Goal: Information Seeking & Learning: Find specific fact

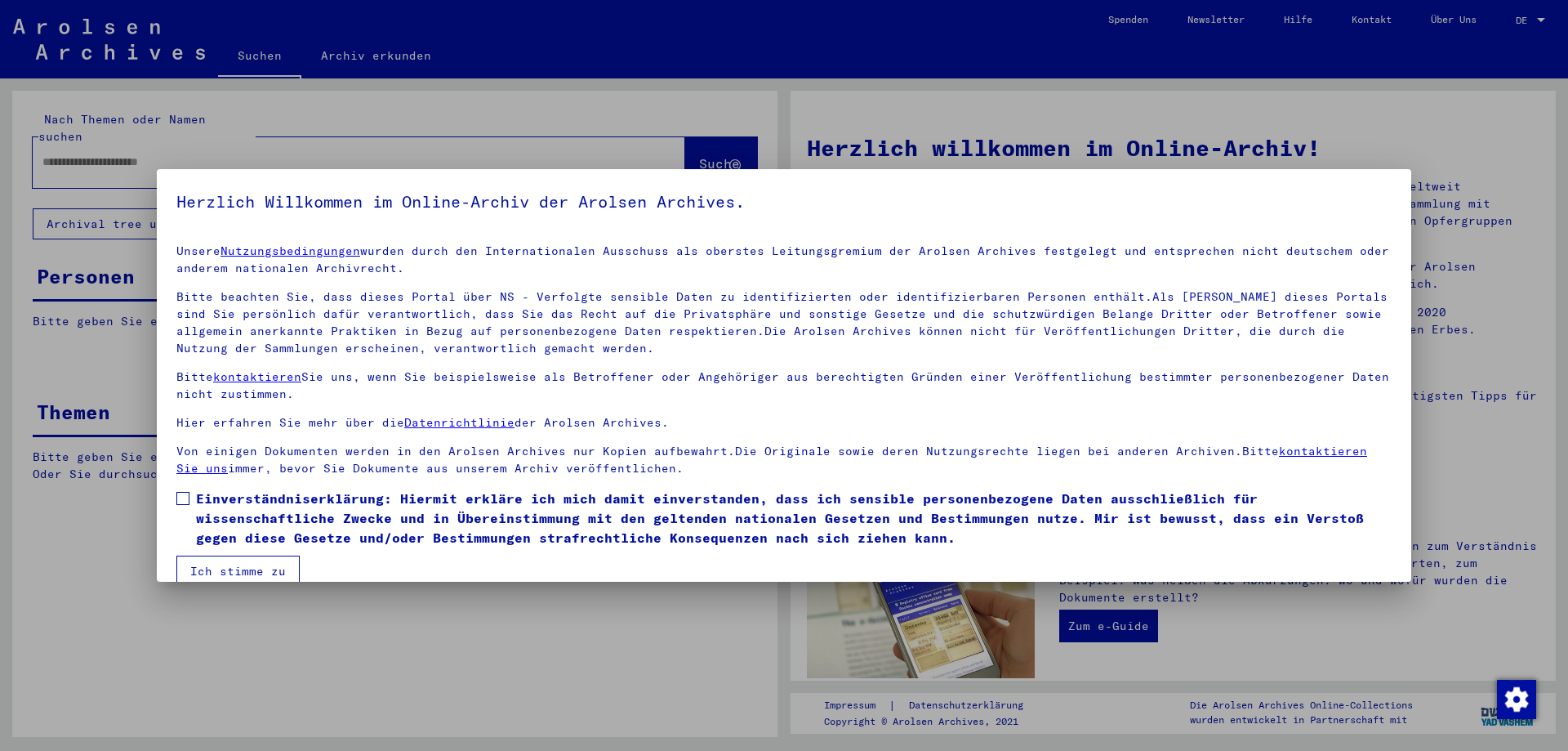
click at [237, 572] on button "Ich stimme zu" at bounding box center [239, 570] width 124 height 31
click at [237, 572] on mat-dialog-container "Herzlich Willkommen im Online-Archiv der Arolsen Archives. Unsere Nutzungsbedin…" at bounding box center [784, 375] width 1254 height 412
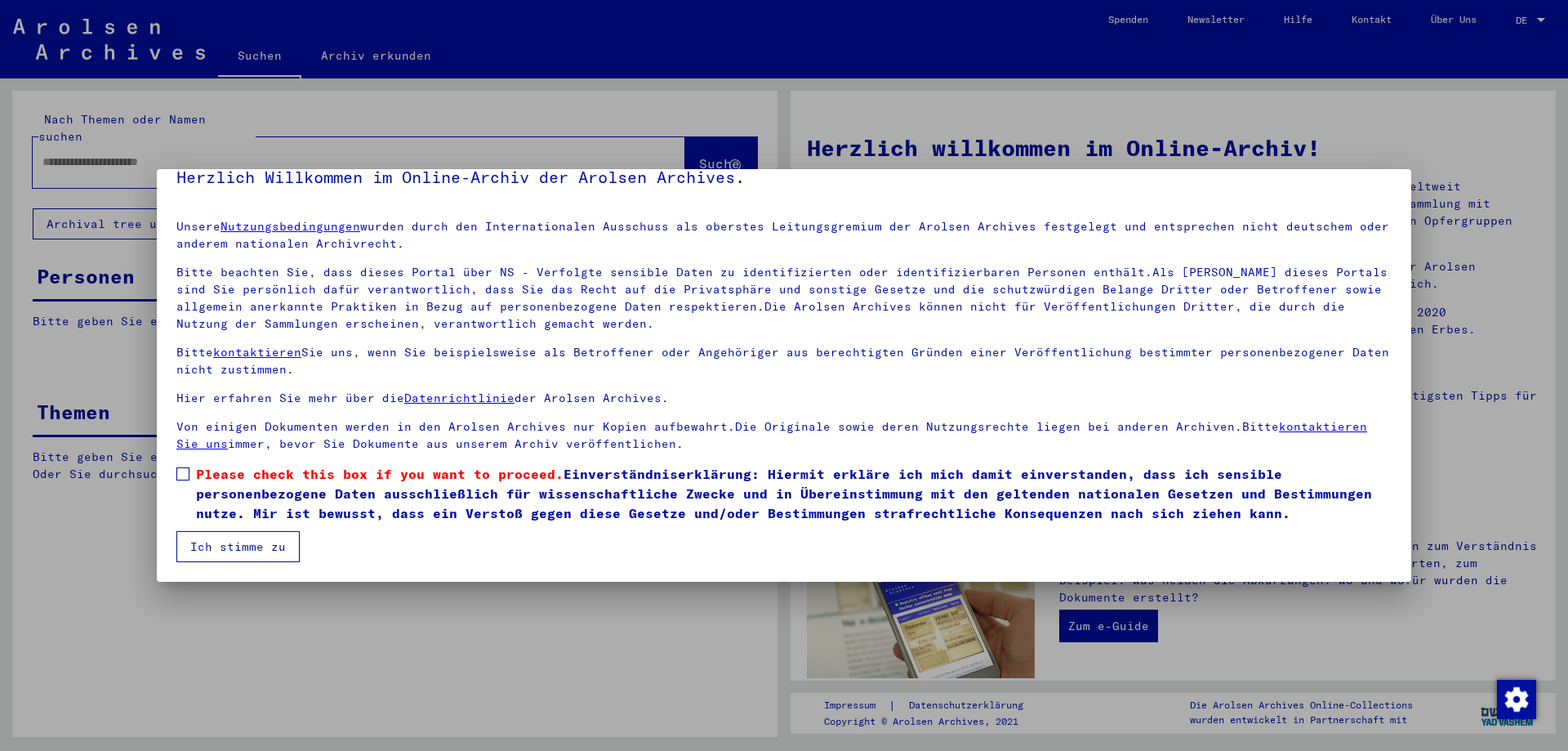
click at [237, 572] on mat-dialog-container "Herzlich Willkommen im Online-Archiv der Arolsen Archives. Unsere Nutzungsbedin…" at bounding box center [784, 375] width 1254 height 412
click at [186, 478] on span at bounding box center [183, 473] width 13 height 13
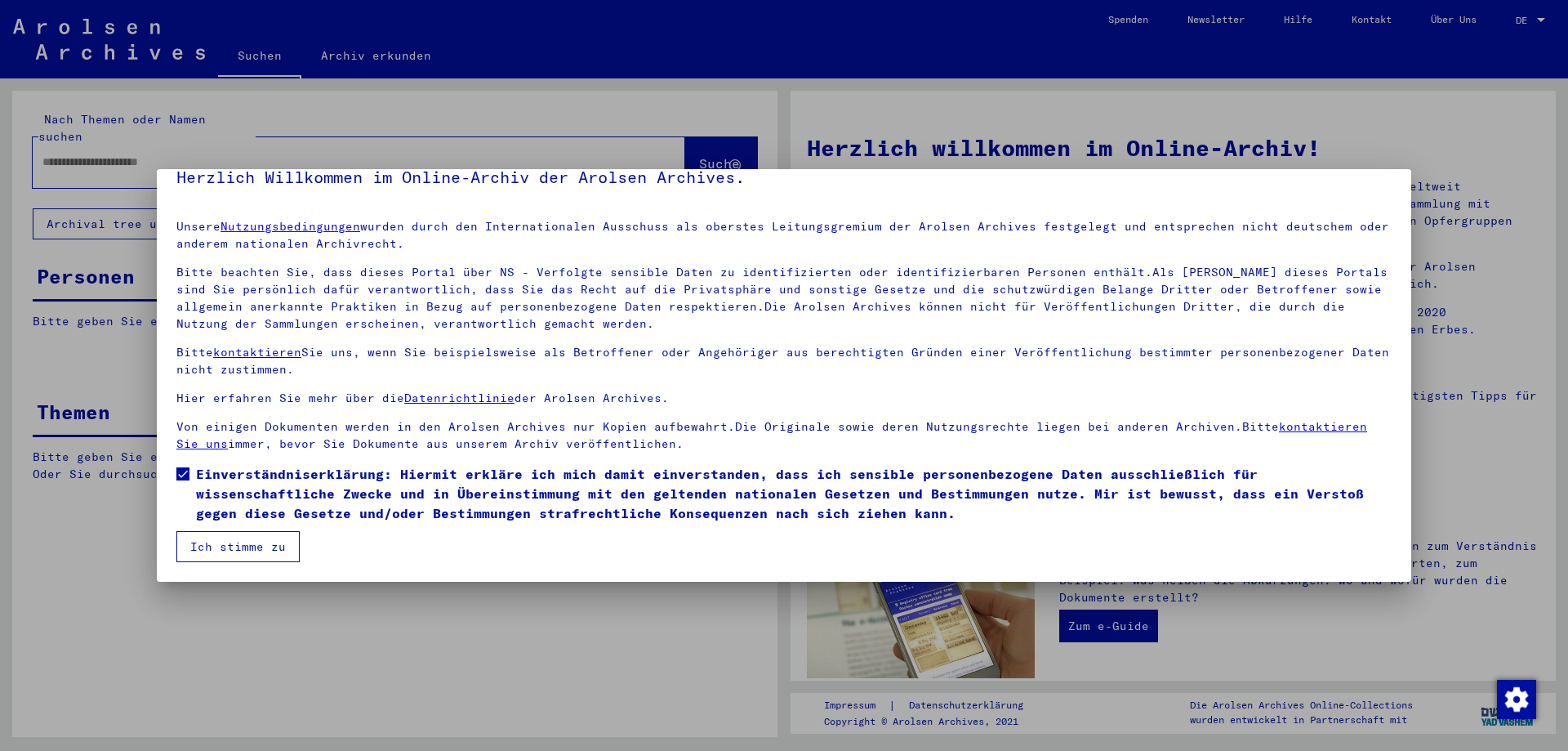
click at [218, 544] on button "Ich stimme zu" at bounding box center [239, 546] width 124 height 31
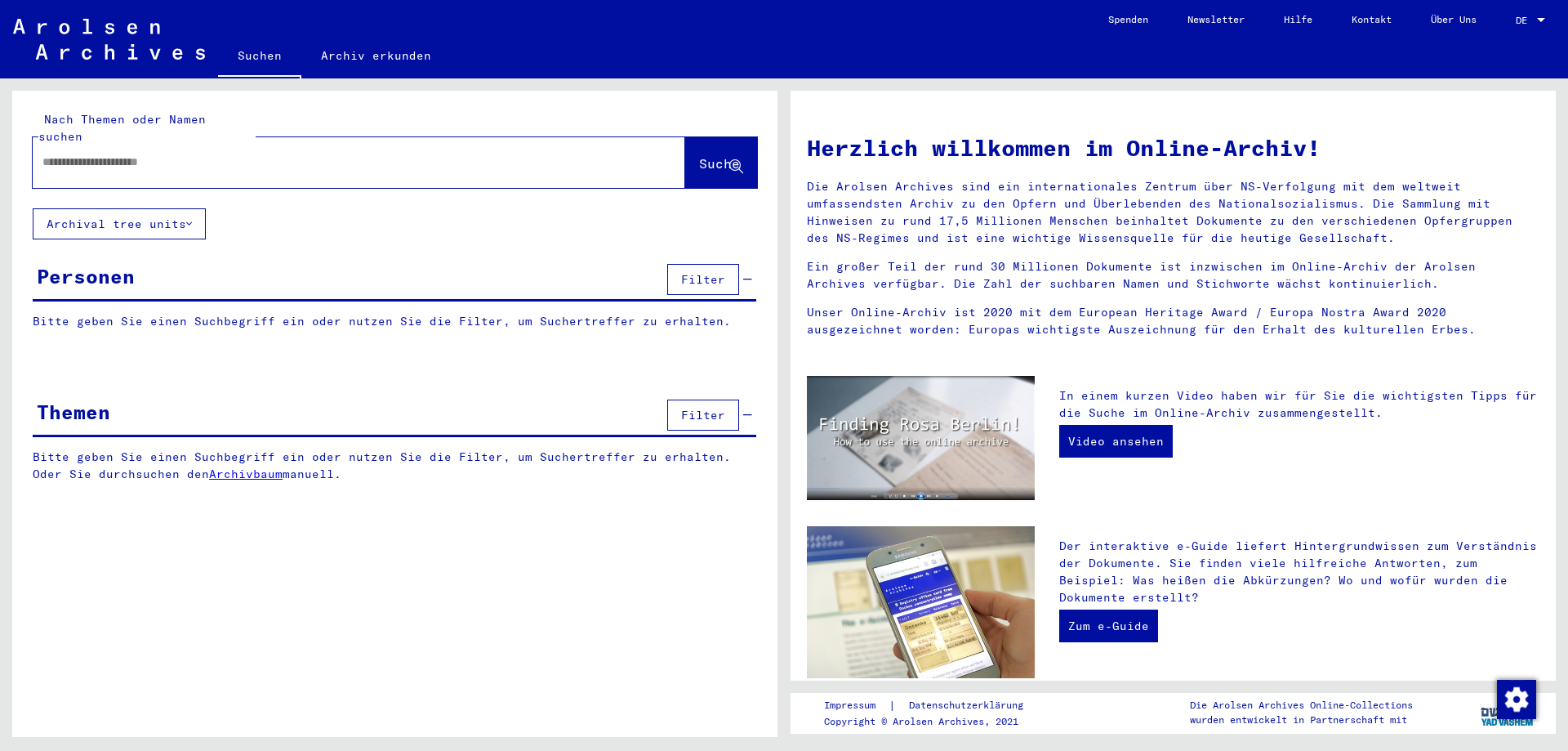
click at [192, 154] on input "text" at bounding box center [340, 162] width 594 height 17
type input "*****"
click at [699, 155] on span "Suche" at bounding box center [719, 163] width 41 height 16
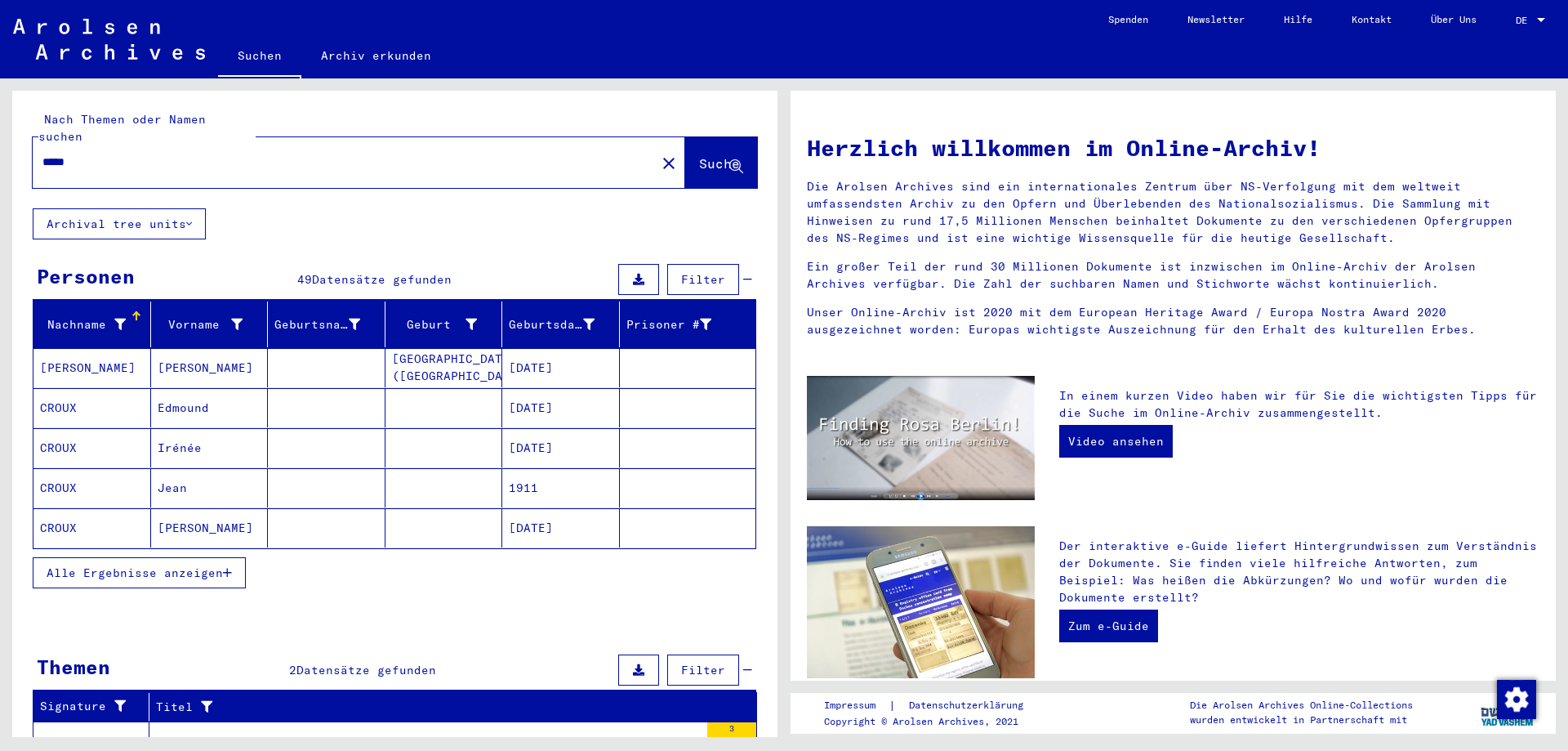
click at [199, 565] on span "Alle Ergebnisse anzeigen" at bounding box center [135, 572] width 177 height 15
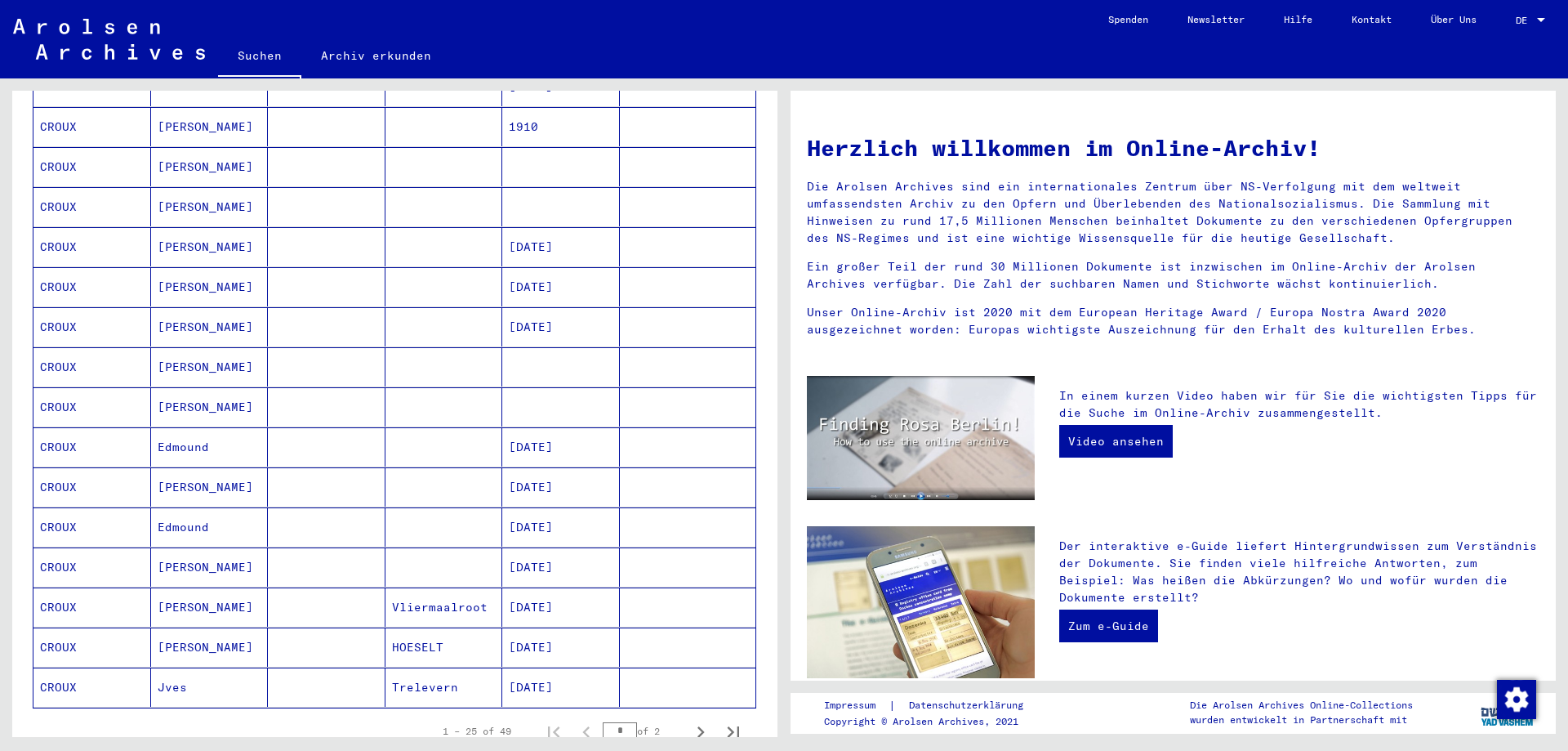
scroll to position [653, 0]
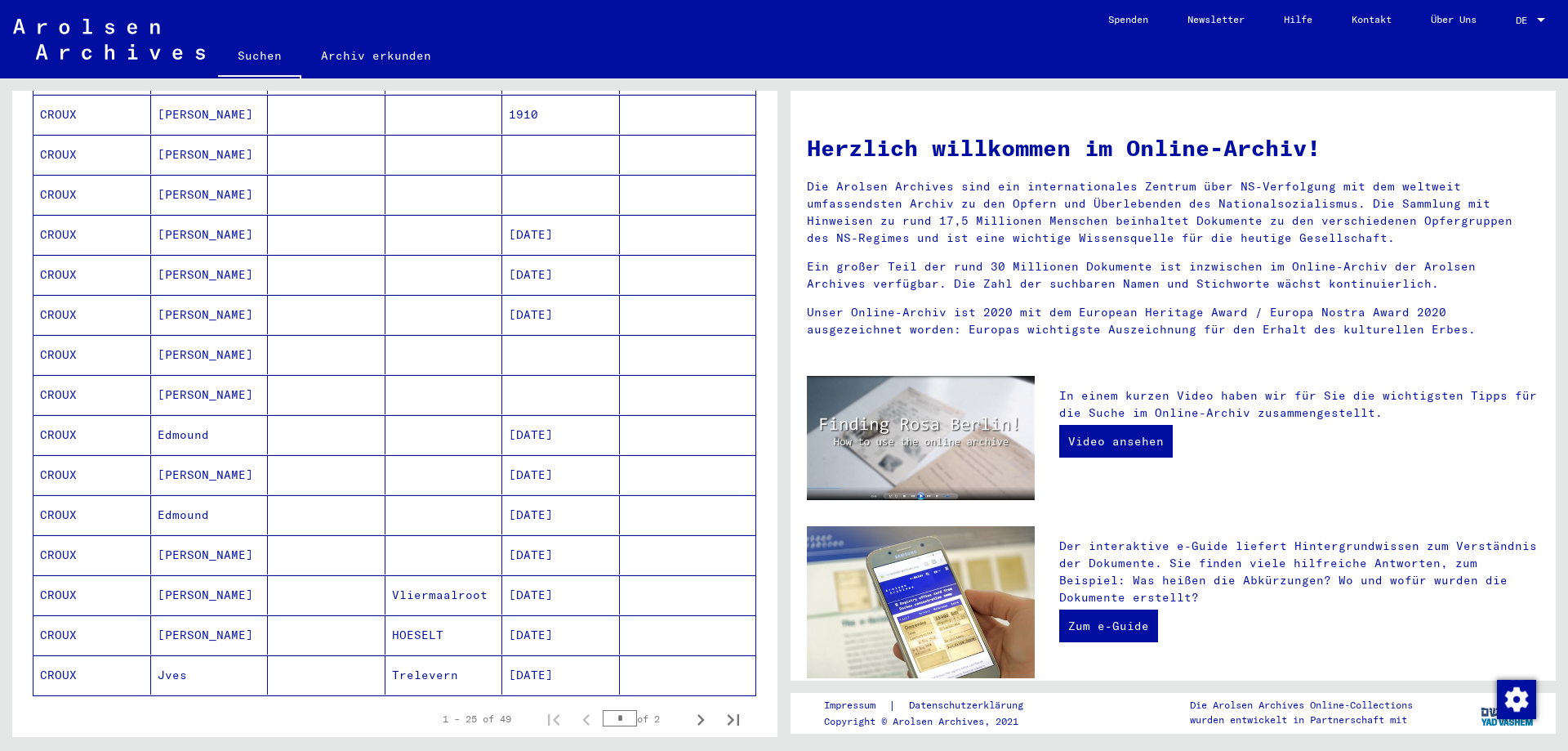
click at [47, 581] on mat-cell "CROUX" at bounding box center [93, 594] width 118 height 39
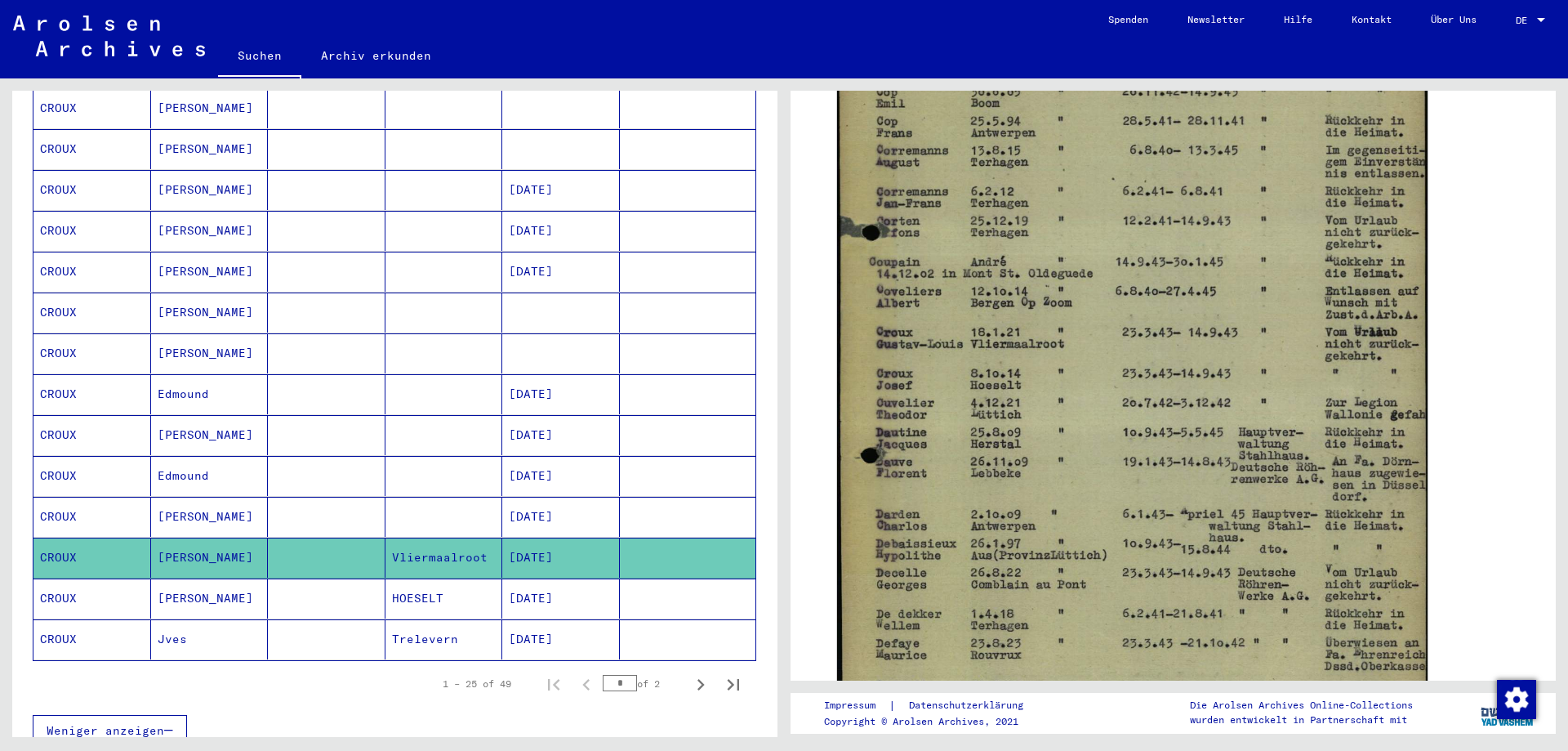
scroll to position [743, 0]
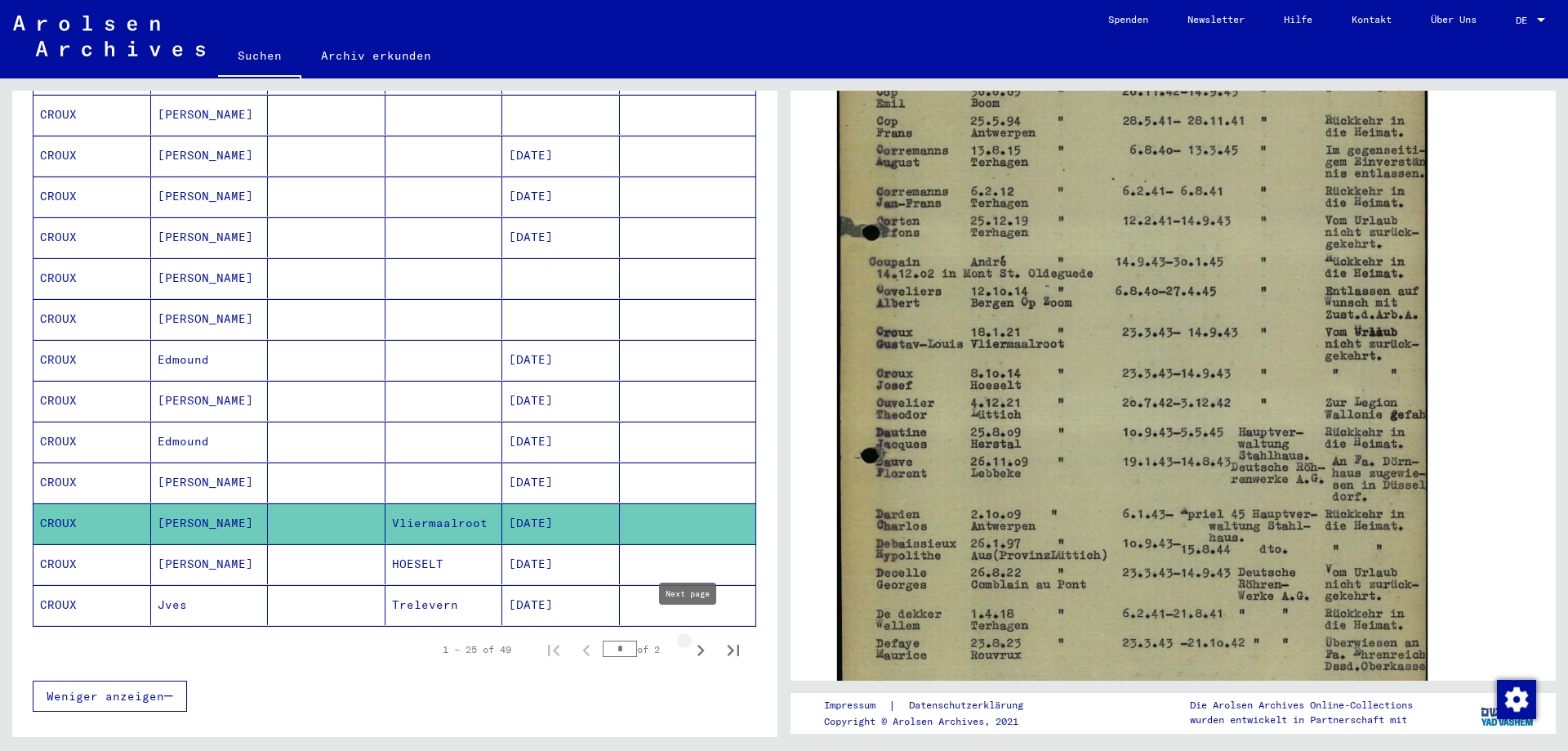
click at [689, 639] on icon "Next page" at bounding box center [700, 650] width 23 height 23
type input "*"
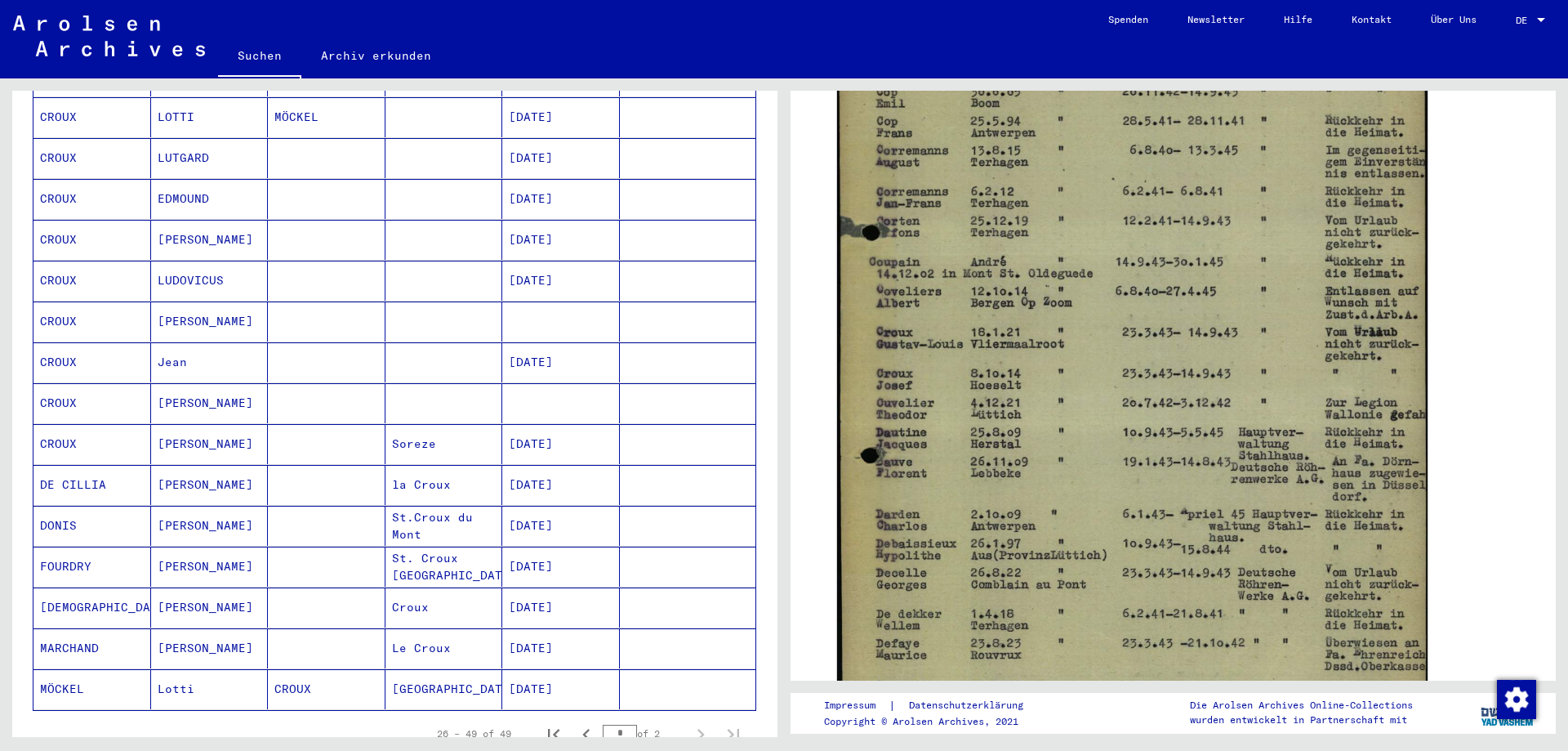
scroll to position [580, 0]
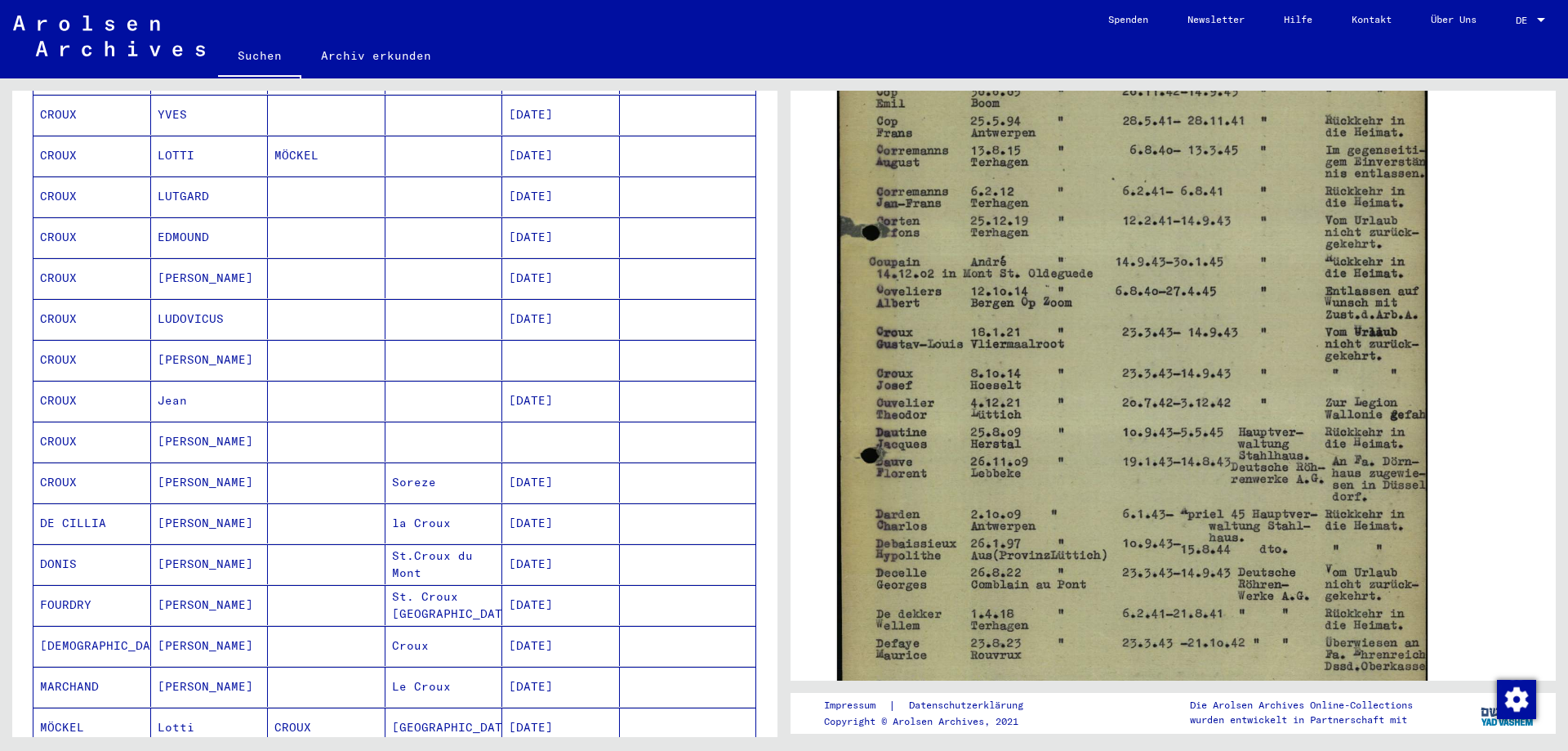
click at [177, 182] on mat-cell "LUTGARD" at bounding box center [210, 197] width 118 height 40
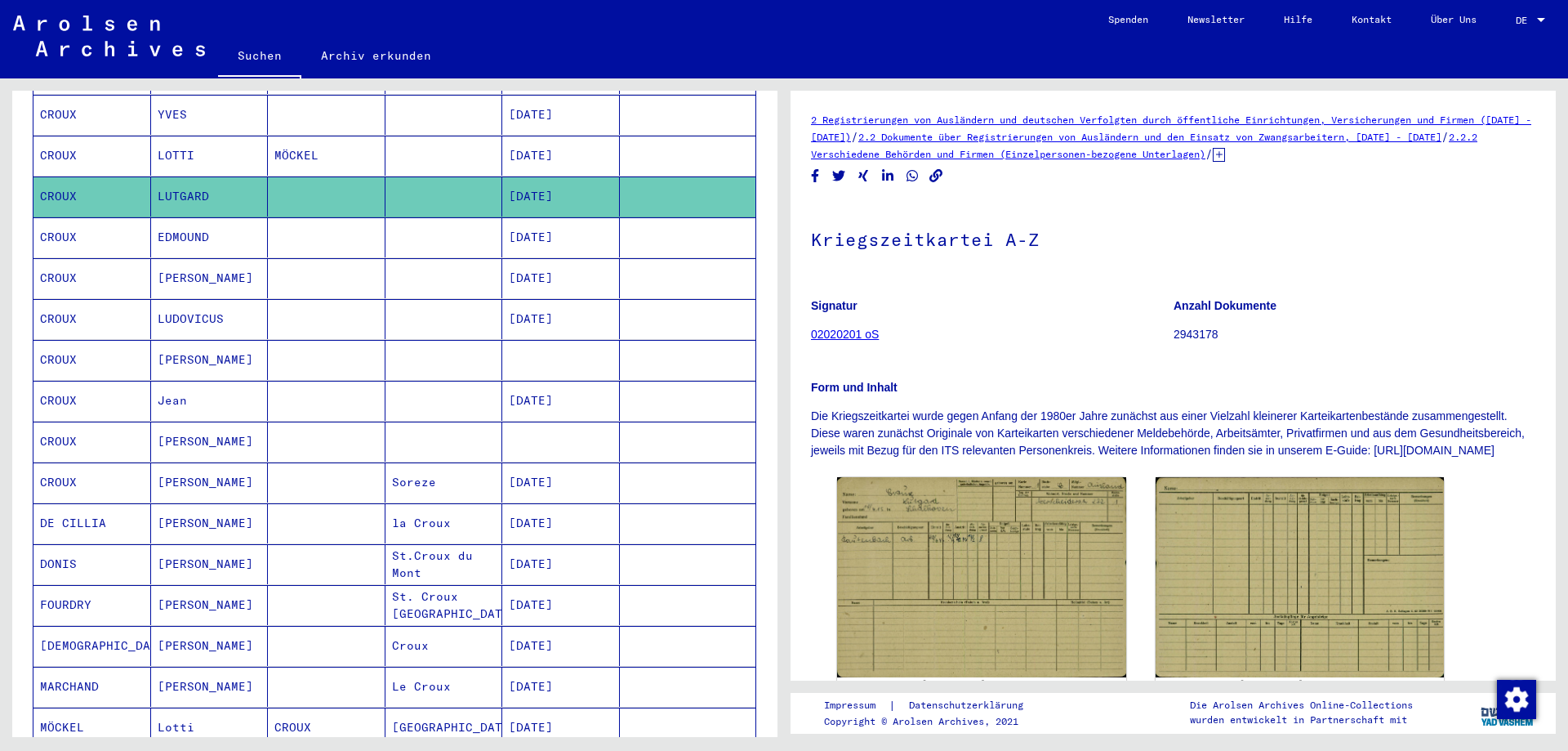
scroll to position [164, 0]
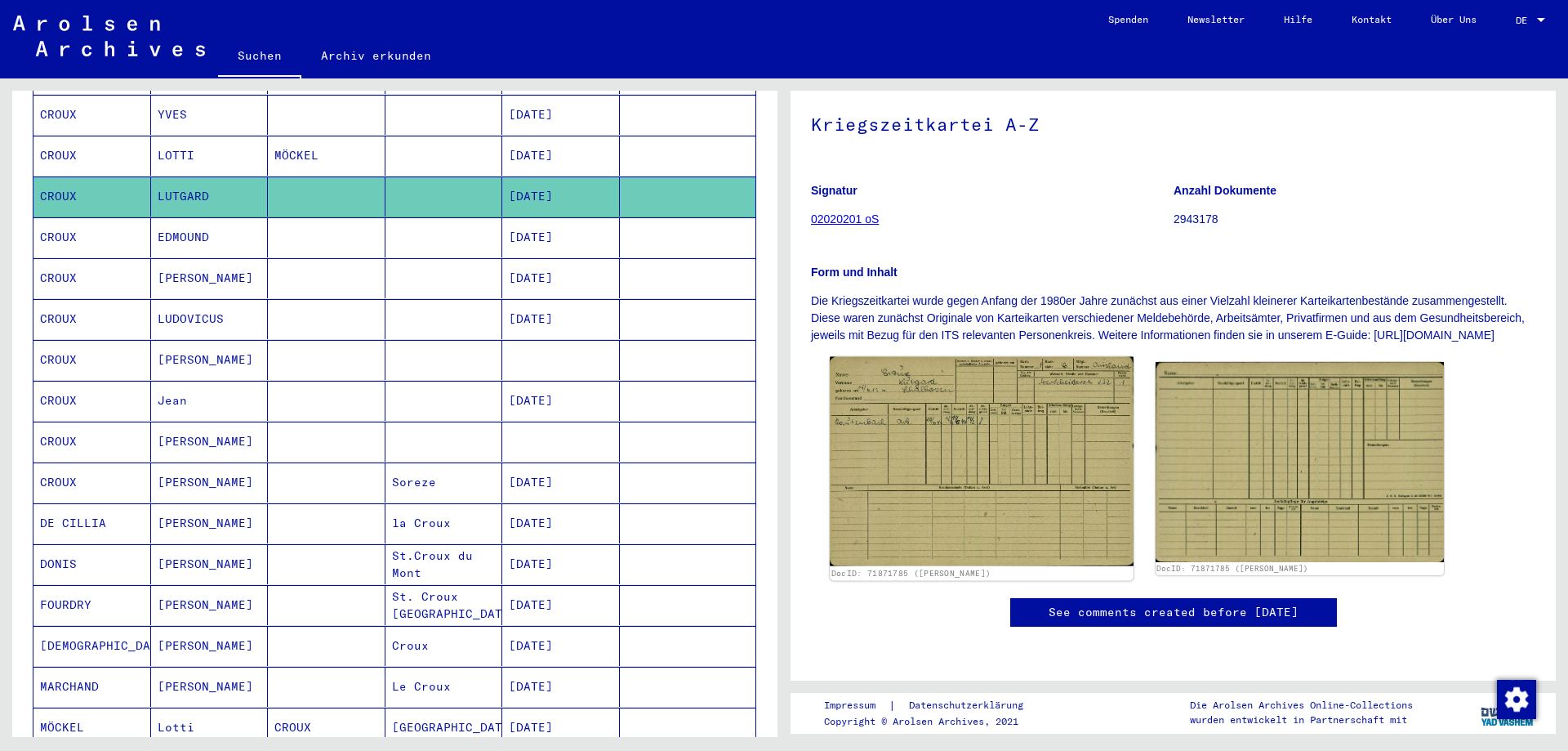
click at [981, 444] on img at bounding box center [981, 460] width 303 height 209
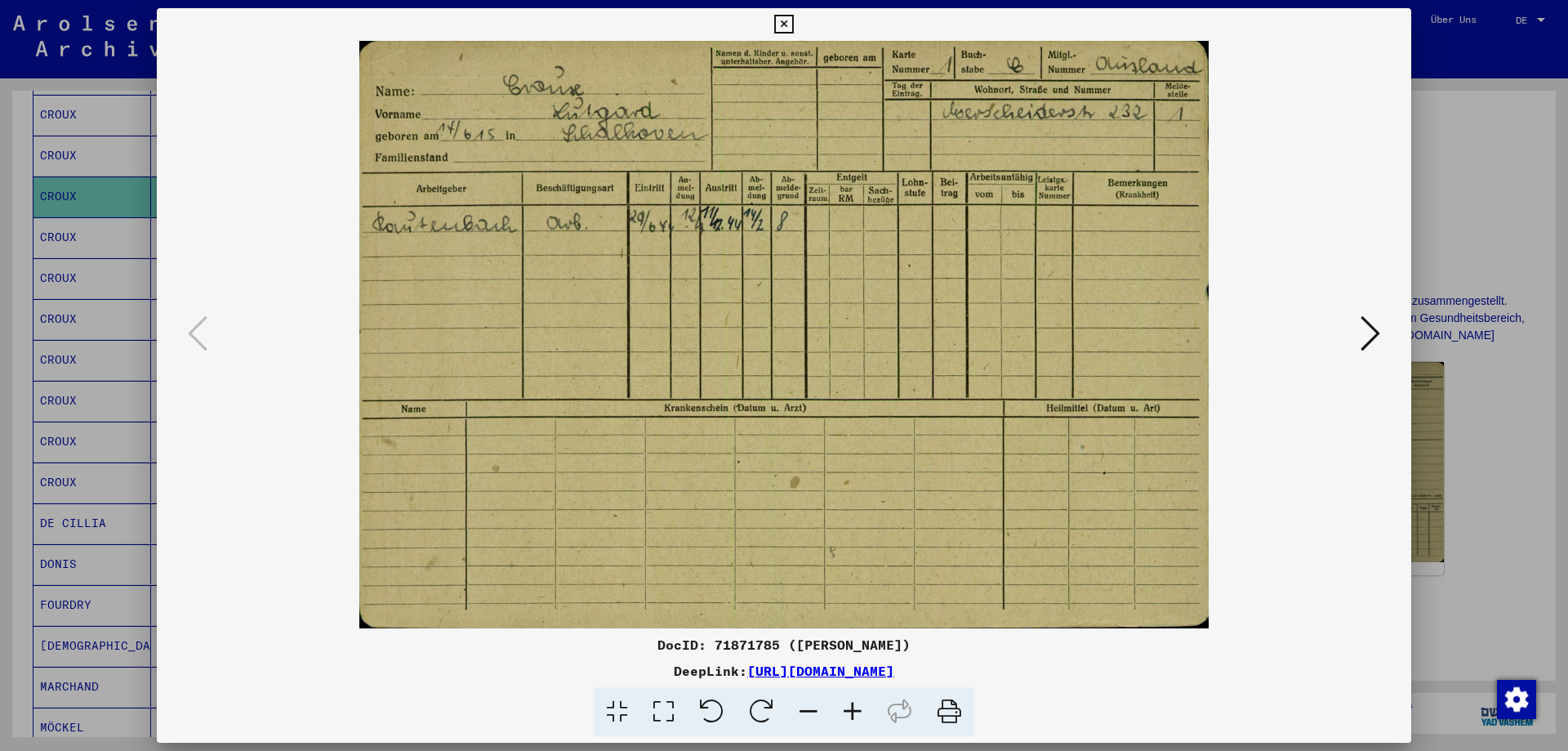
click at [1376, 337] on icon at bounding box center [1371, 333] width 20 height 39
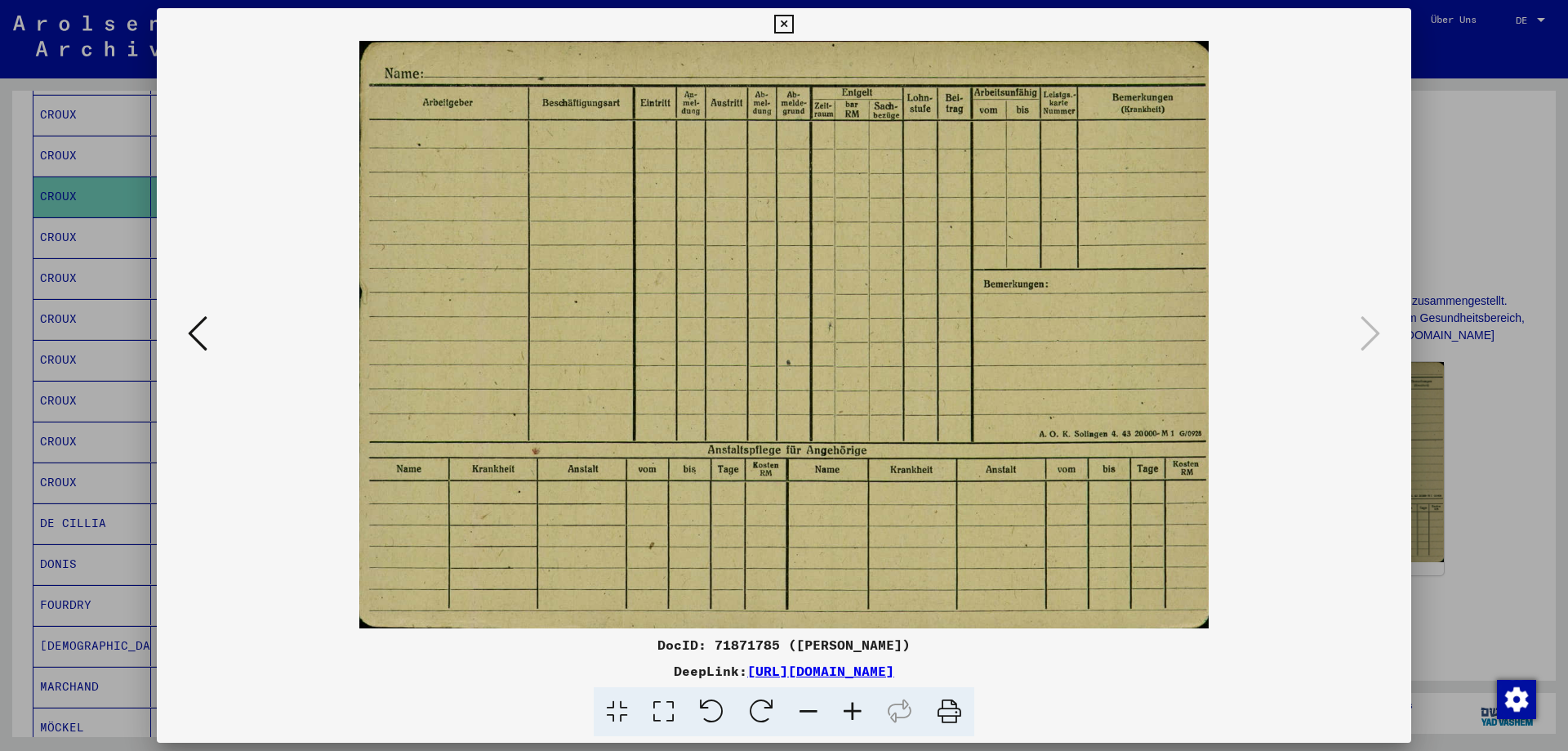
click at [192, 324] on icon at bounding box center [198, 333] width 20 height 39
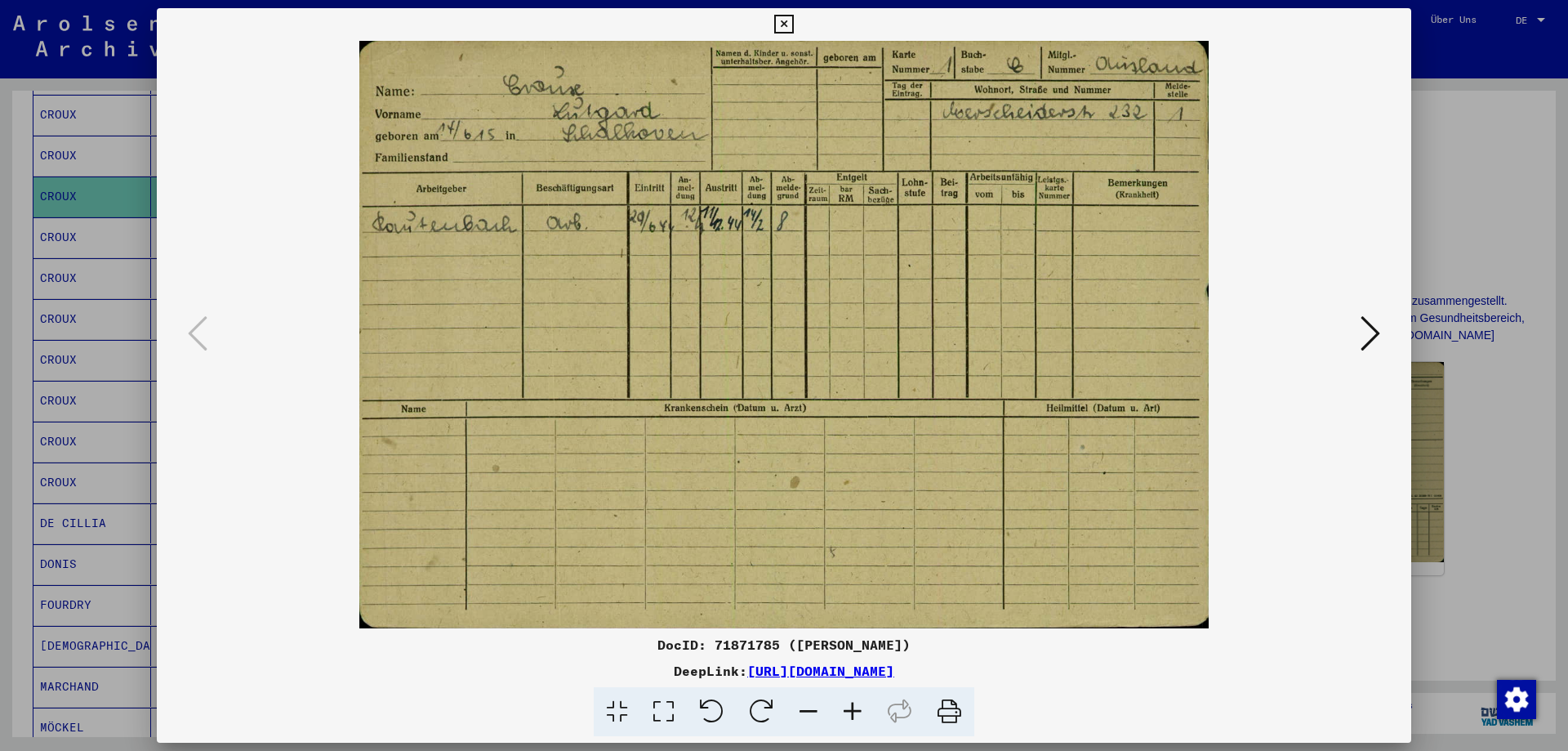
drag, startPoint x: 934, startPoint y: 644, endPoint x: 656, endPoint y: 643, distance: 278.0
click at [656, 643] on div "DocID: 71871785 ([PERSON_NAME])" at bounding box center [784, 645] width 1254 height 20
copy div "DocID: 71871785 ([PERSON_NAME])"
click at [836, 327] on img at bounding box center [784, 335] width 1144 height 587
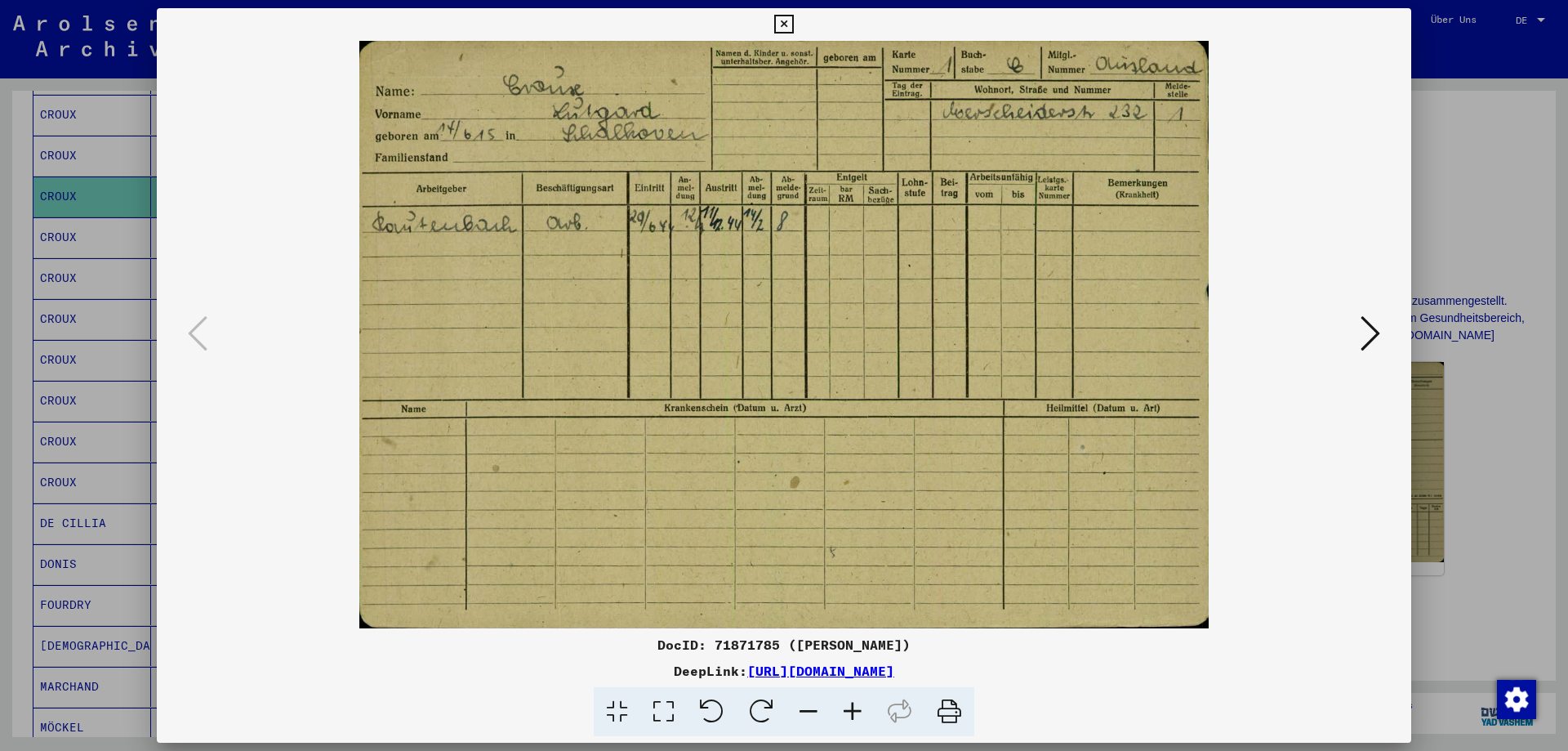
click at [1367, 337] on icon at bounding box center [1371, 333] width 20 height 39
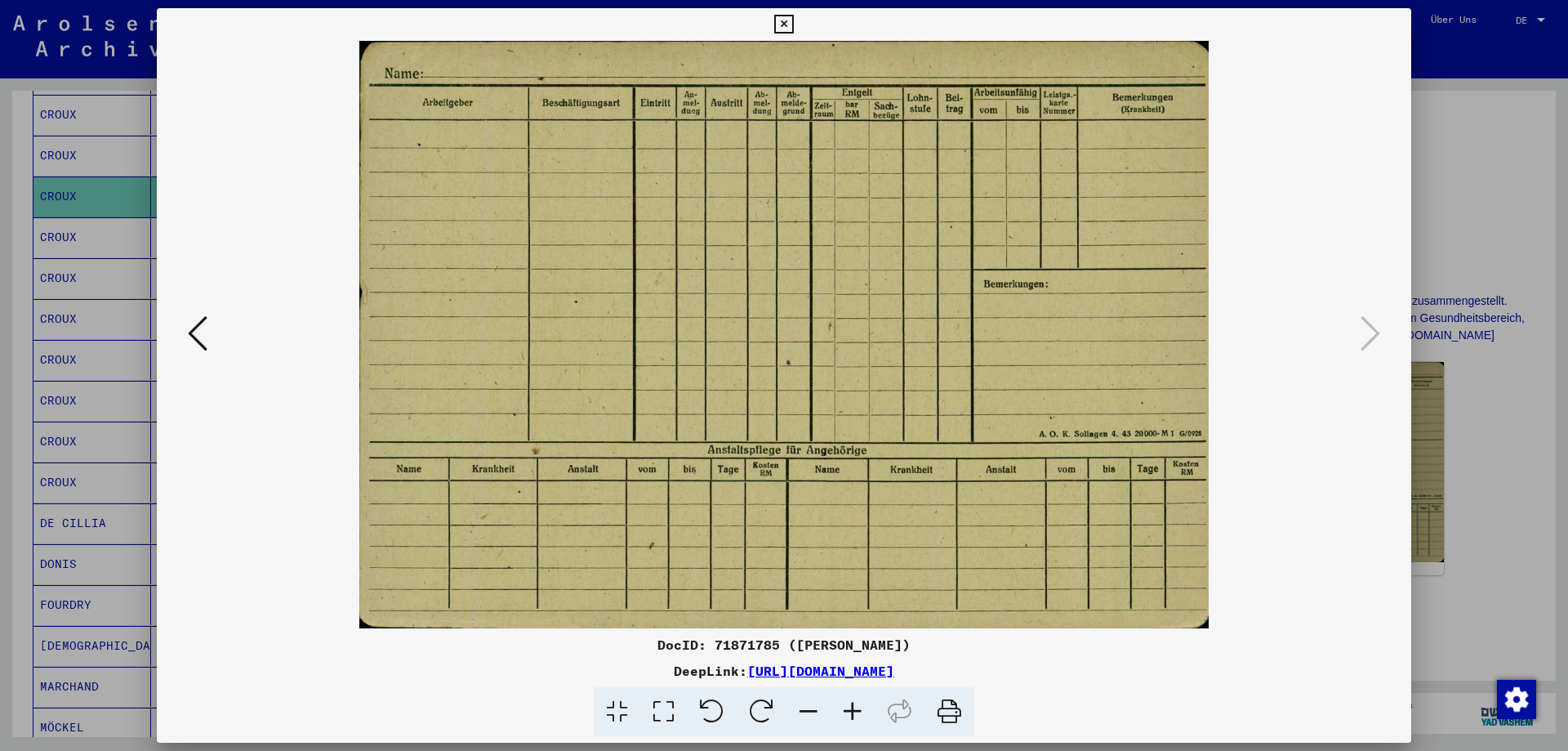
click at [201, 335] on icon at bounding box center [198, 333] width 20 height 39
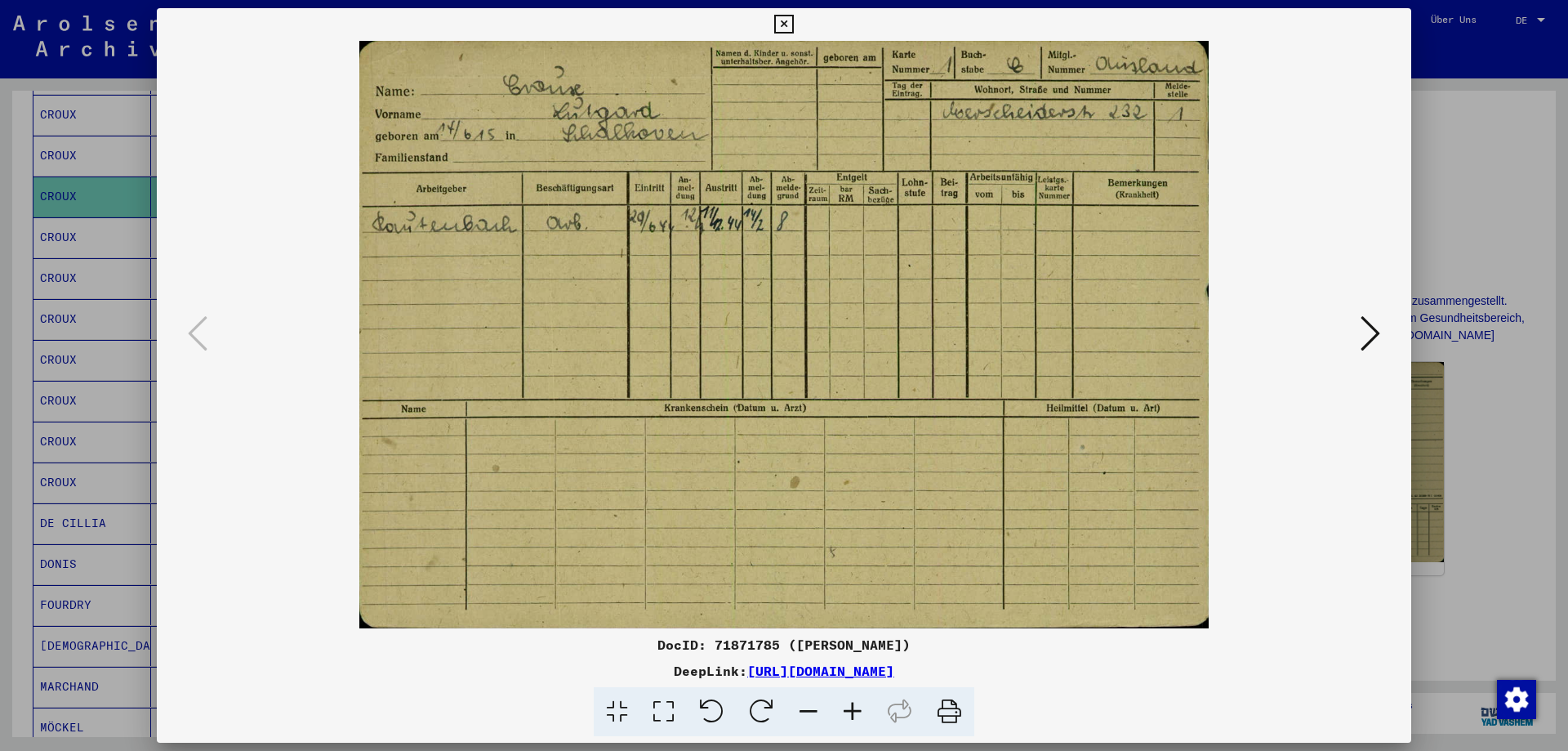
click at [731, 348] on img at bounding box center [784, 335] width 1144 height 587
click at [1235, 376] on img at bounding box center [784, 335] width 1144 height 587
click at [1481, 130] on div at bounding box center [784, 376] width 1568 height 751
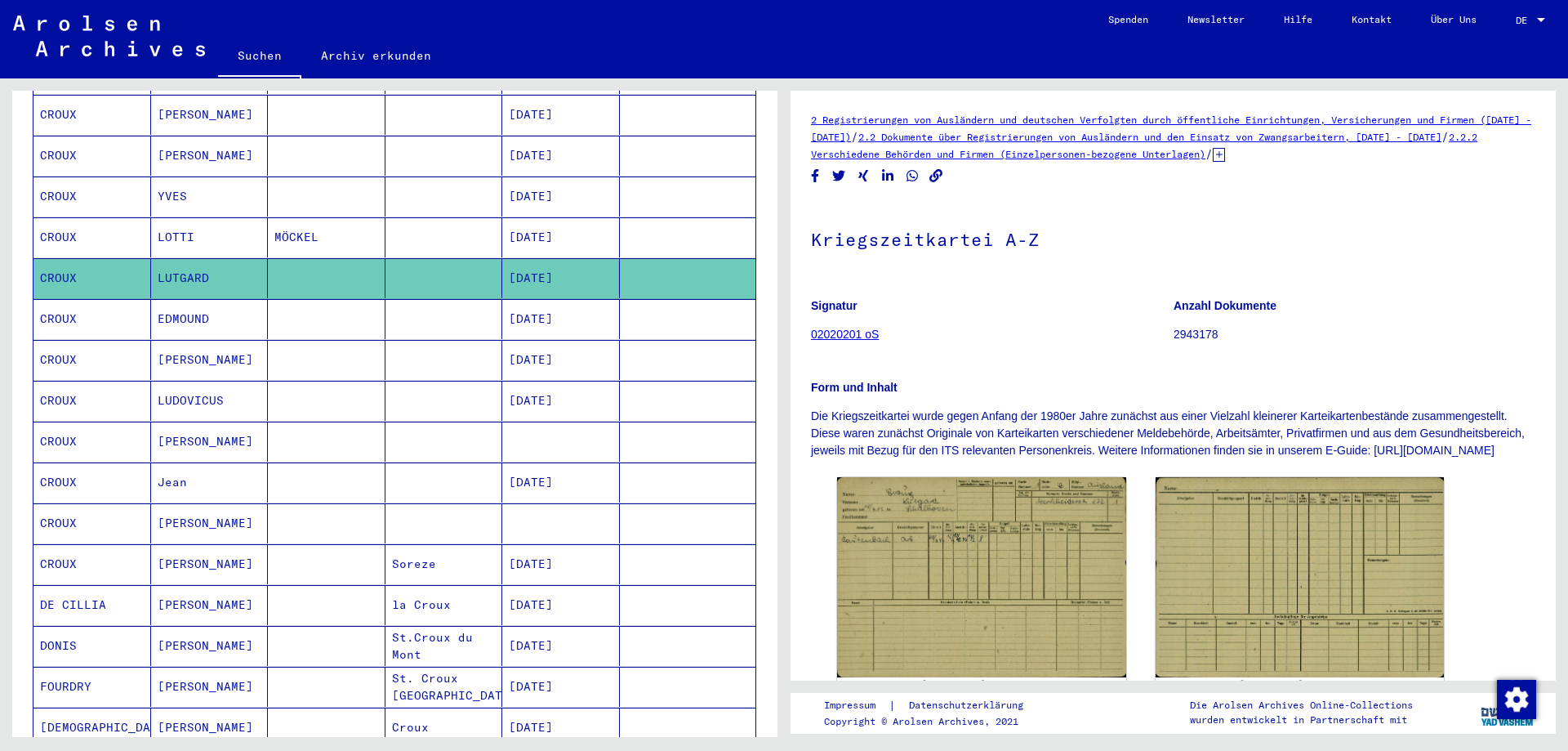
scroll to position [416, 0]
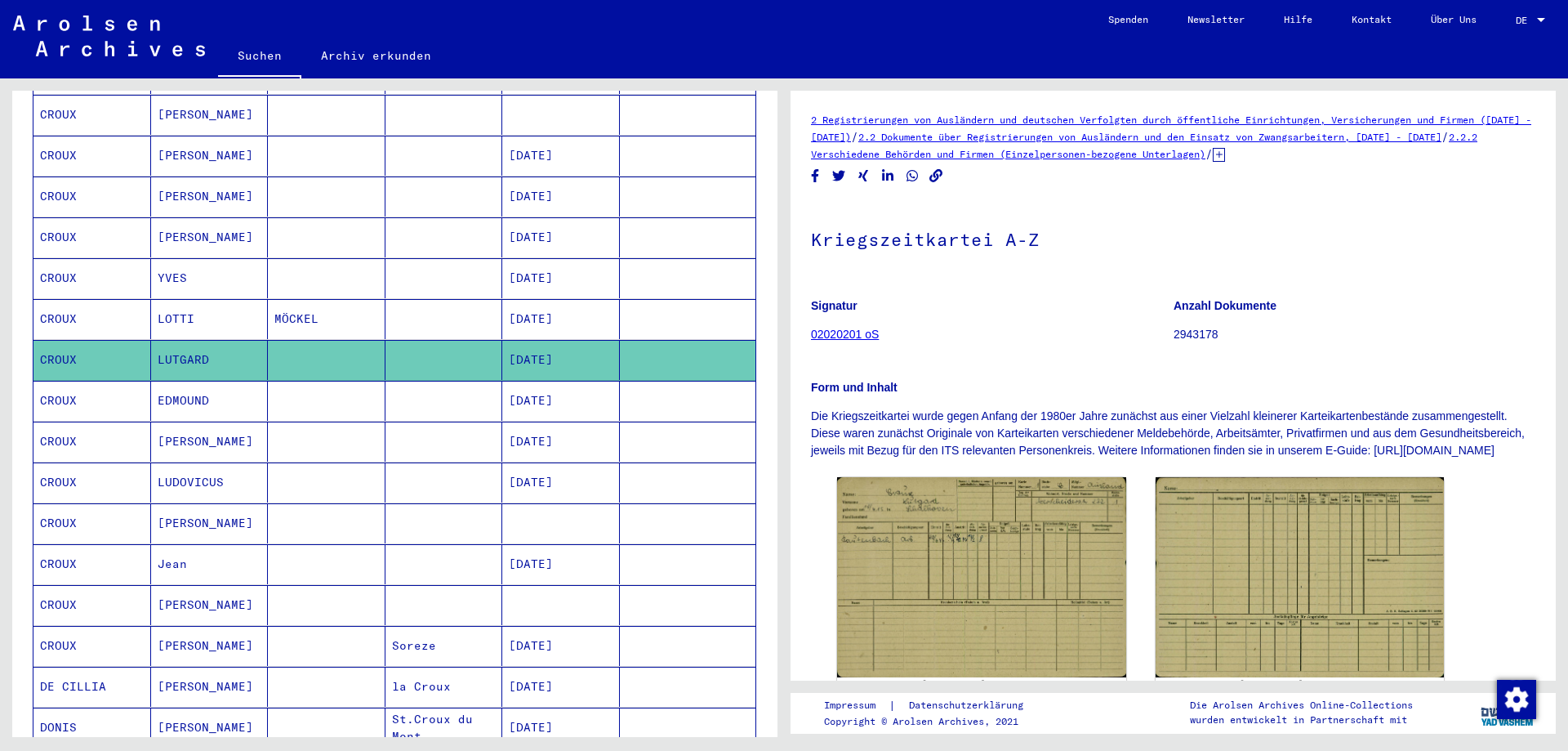
click at [822, 337] on link "02020201 oS" at bounding box center [845, 334] width 68 height 13
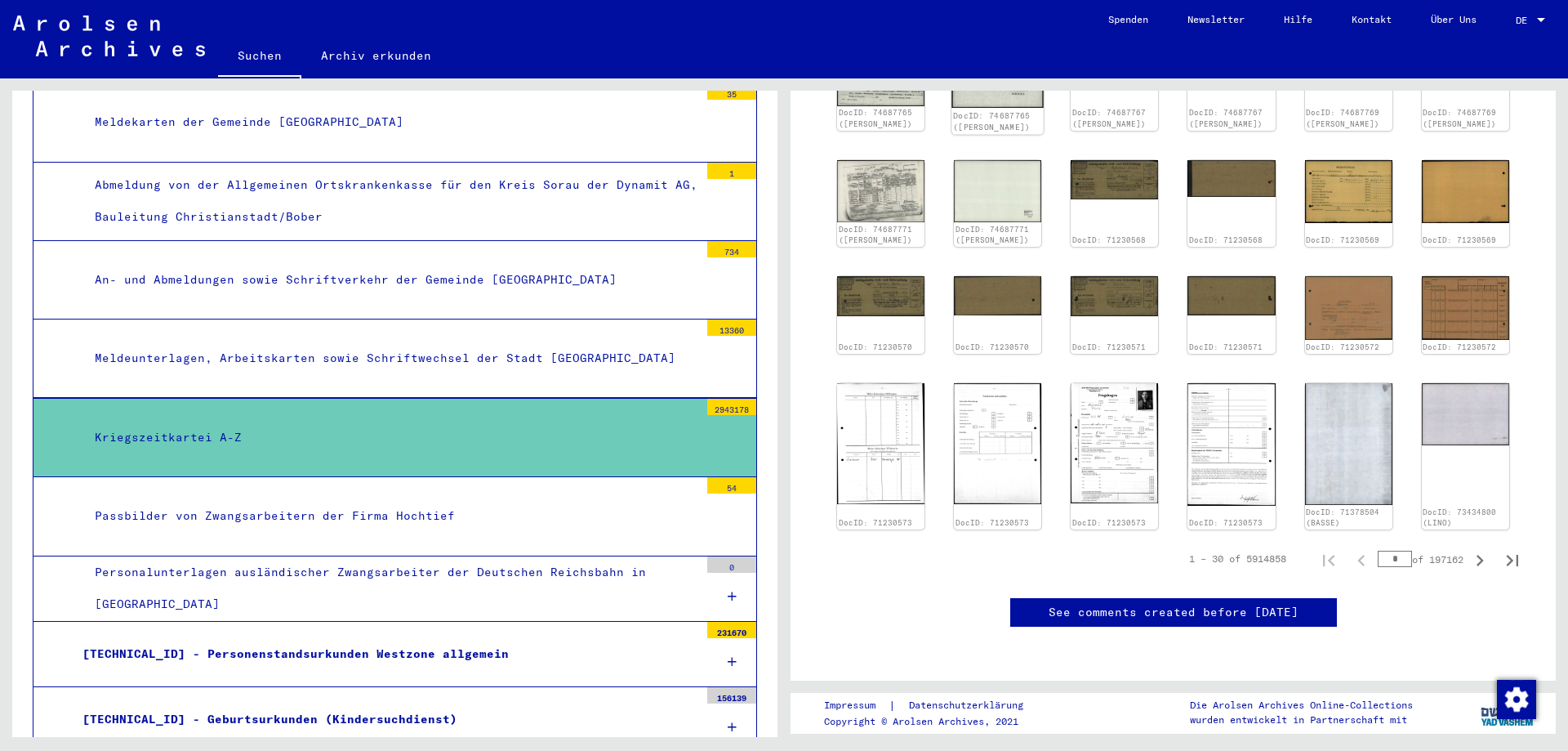
scroll to position [737, 0]
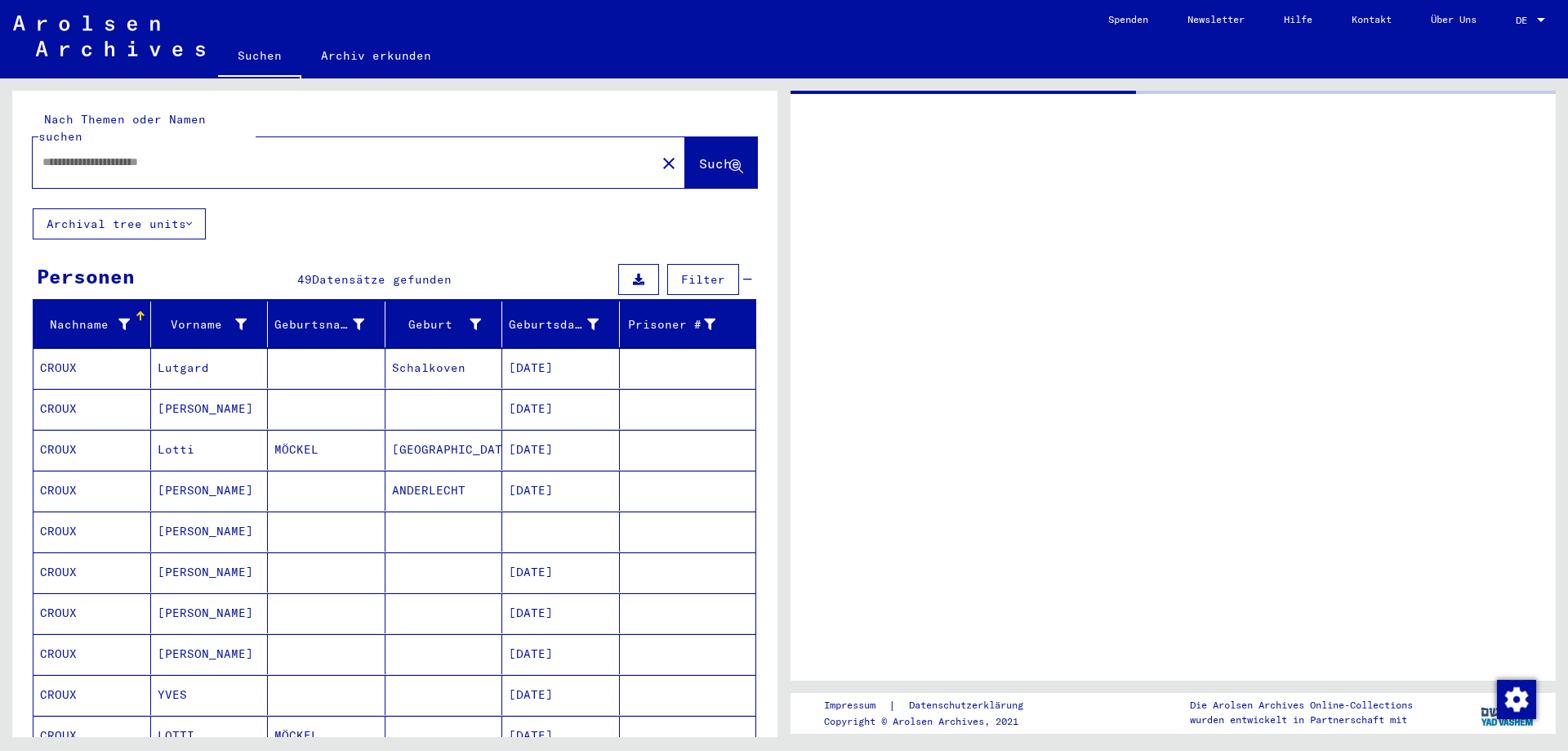
type input "********"
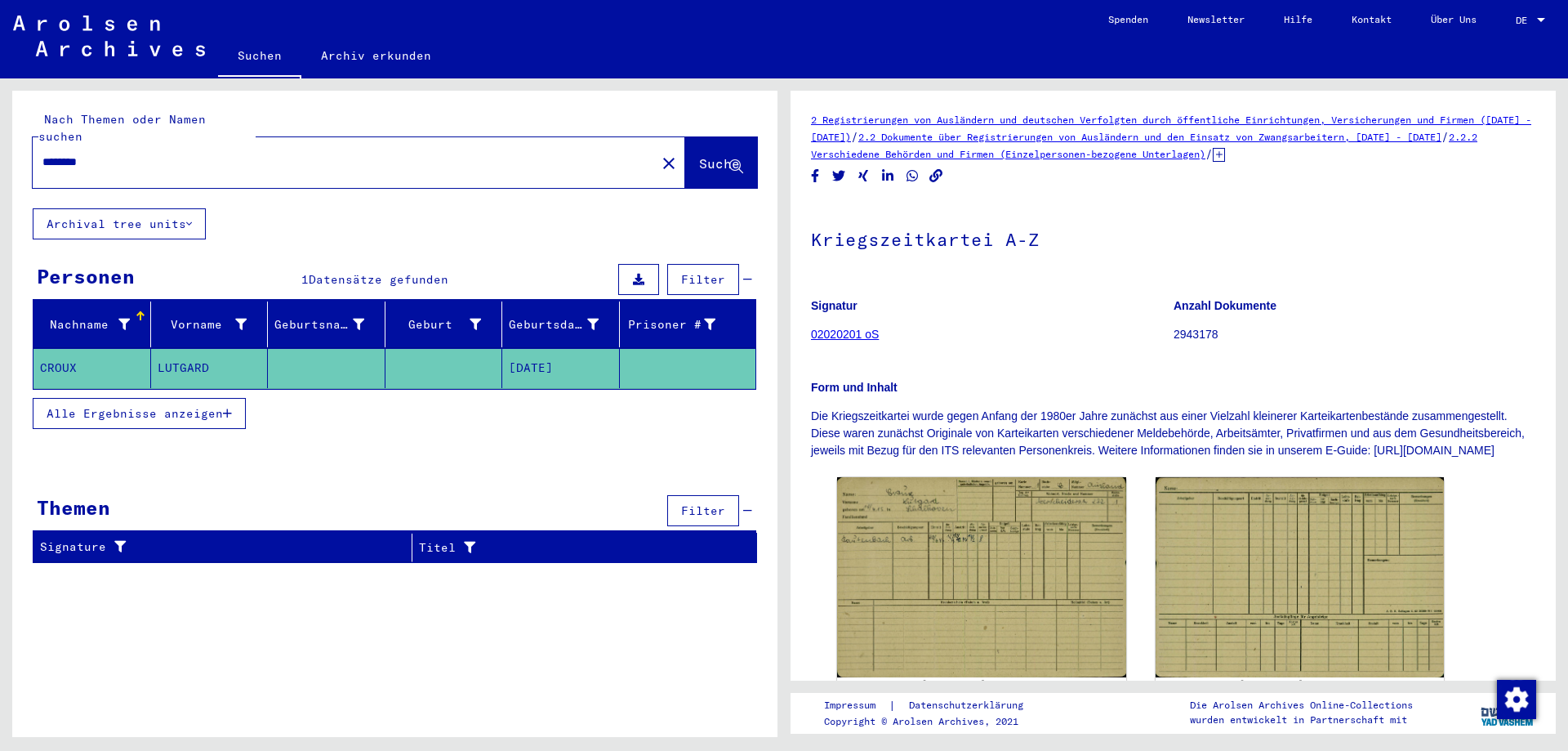
click at [191, 406] on span "Alle Ergebnisse anzeigen" at bounding box center [135, 413] width 177 height 15
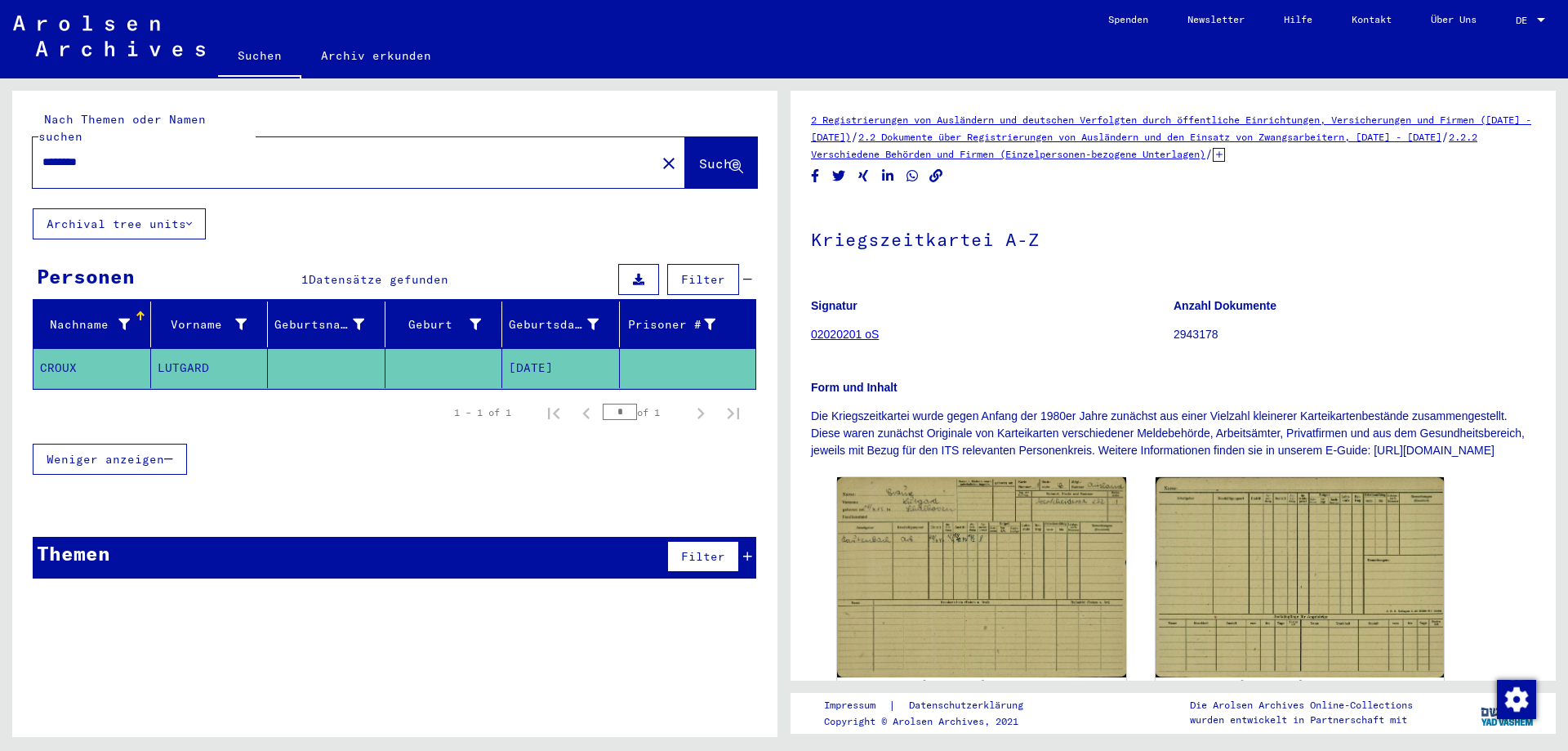
click at [65, 352] on mat-cell "CROUX" at bounding box center [93, 368] width 118 height 40
click at [244, 58] on link "Suchen" at bounding box center [259, 57] width 83 height 43
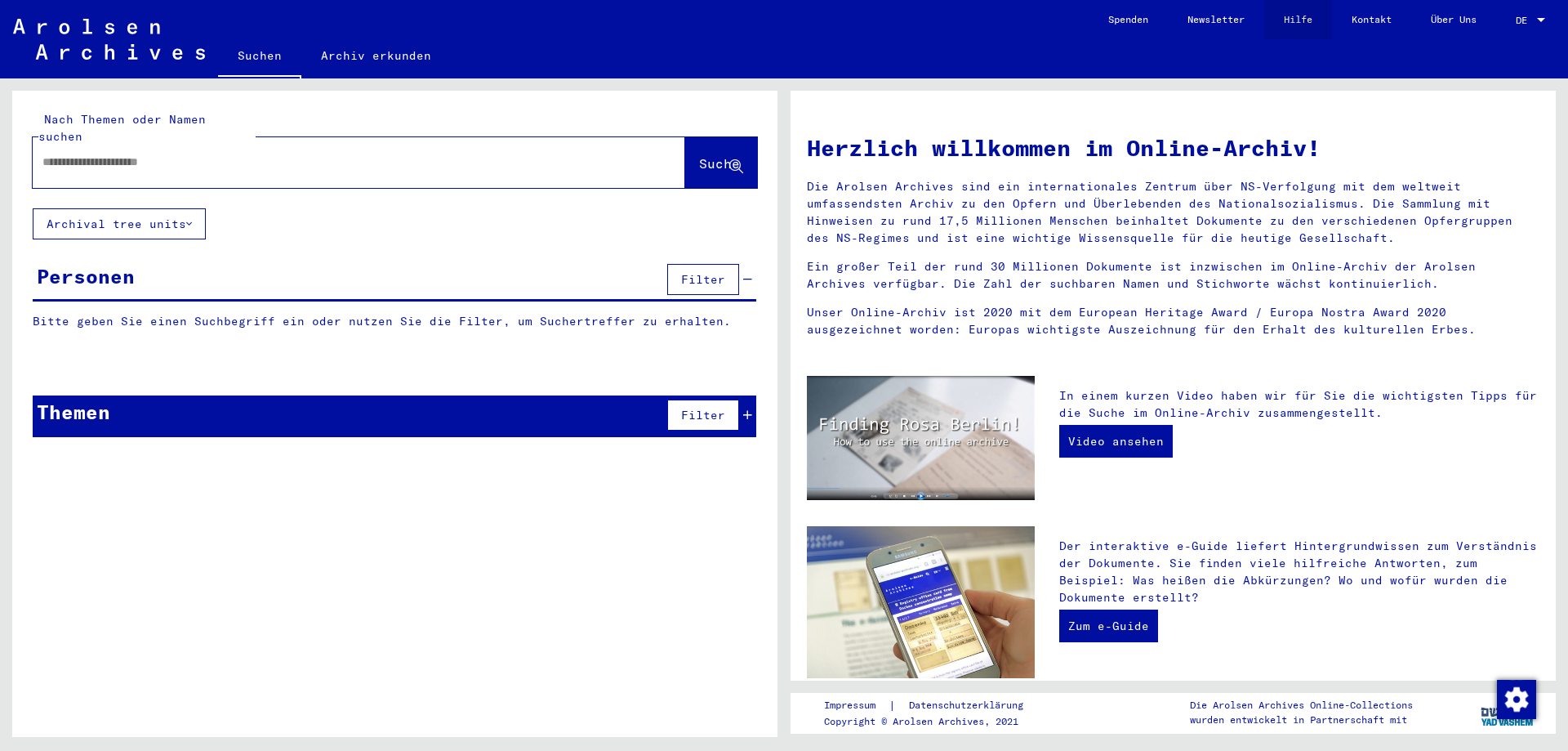
click at [1295, 16] on link "Hilfe" at bounding box center [1298, 19] width 68 height 39
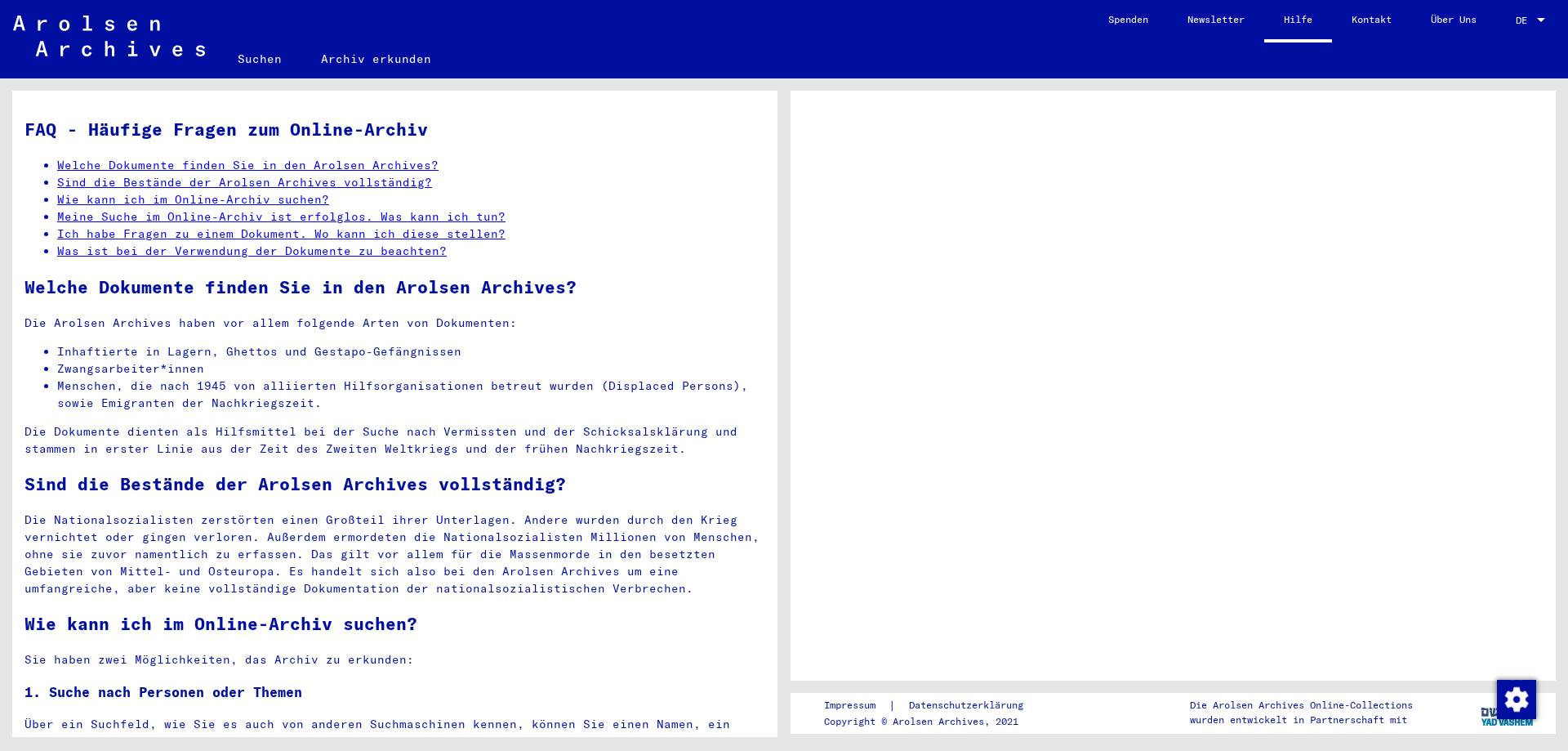
click at [176, 241] on link "Ich habe Fragen zu einem Dokument. Wo kann ich diese stellen?" at bounding box center [281, 234] width 448 height 15
